Goal: Find specific page/section: Find specific page/section

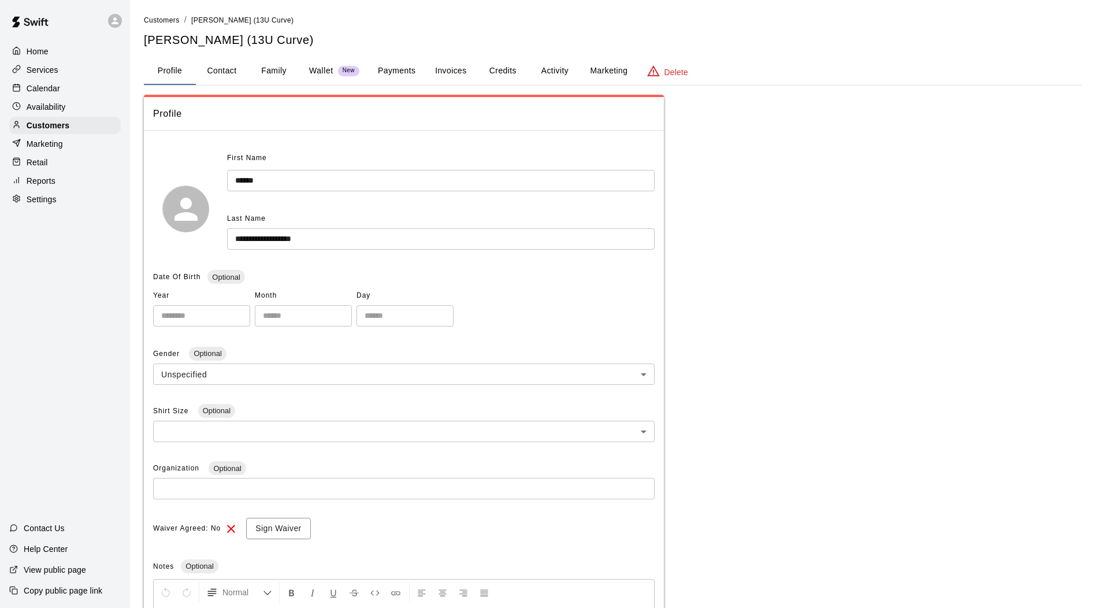
click at [440, 73] on button "Invoices" at bounding box center [451, 71] width 52 height 28
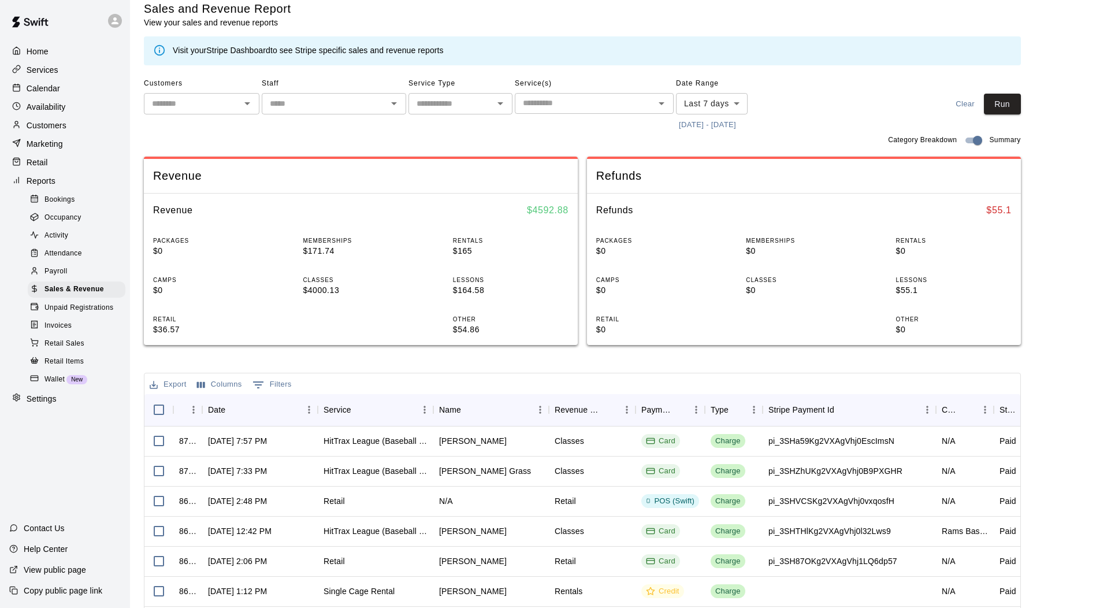
scroll to position [12, 0]
click at [46, 77] on div "Services" at bounding box center [64, 69] width 111 height 17
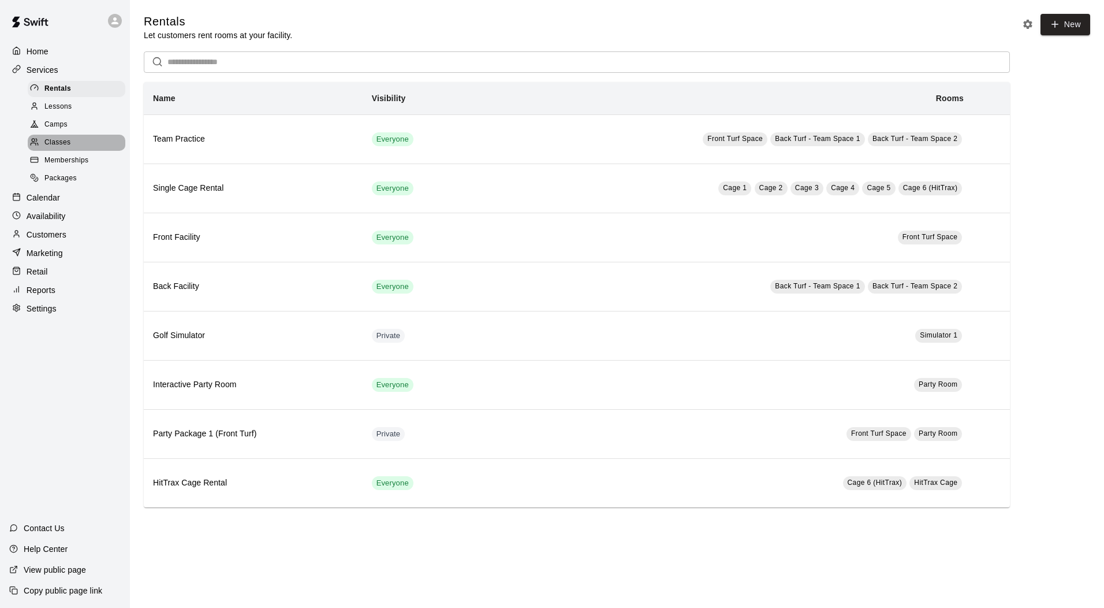
click at [61, 143] on span "Classes" at bounding box center [57, 143] width 26 height 12
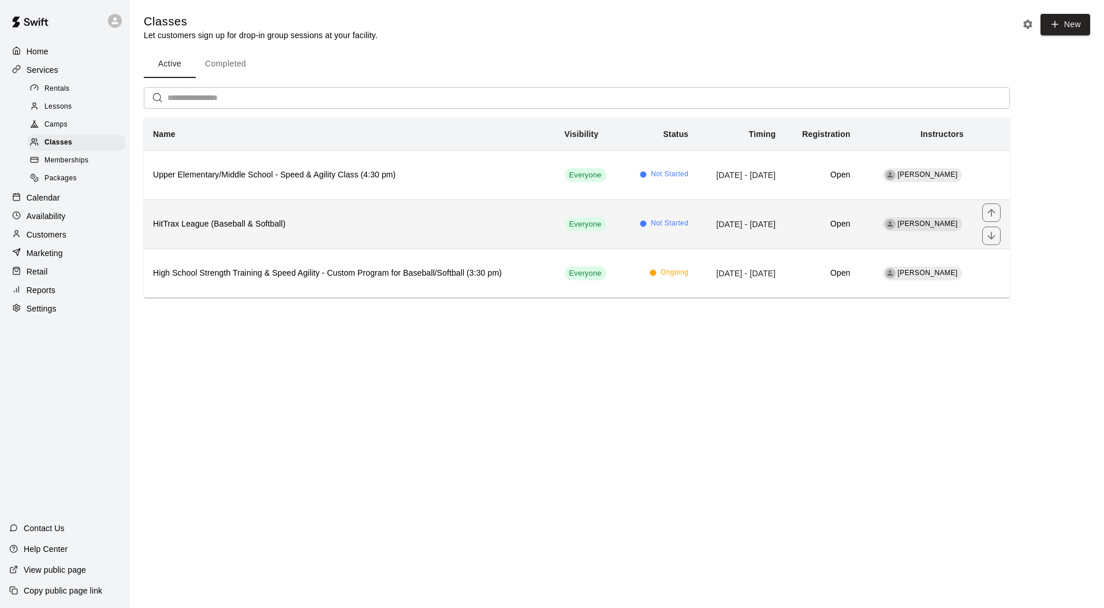
click at [218, 239] on th "HitTrax League (Baseball & Softball)" at bounding box center [350, 223] width 412 height 49
